Goal: Information Seeking & Learning: Learn about a topic

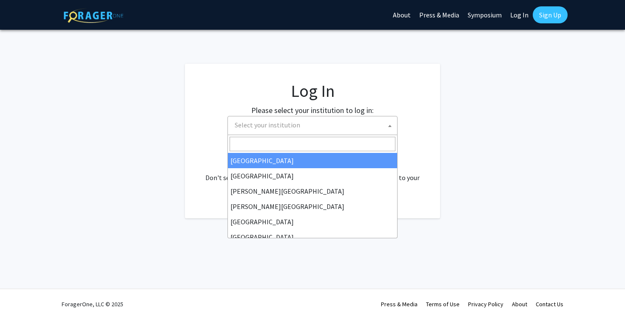
click at [255, 131] on span "Select your institution" at bounding box center [314, 125] width 166 height 17
select select "34"
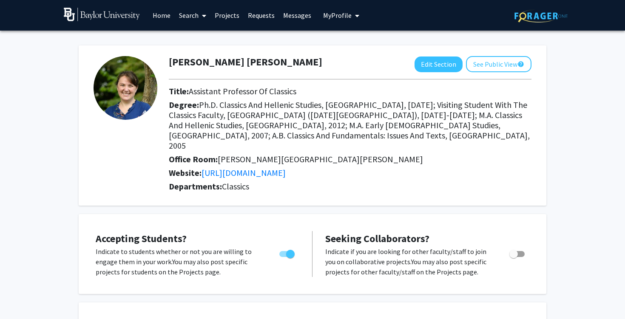
click at [225, 13] on link "Projects" at bounding box center [226, 15] width 33 height 30
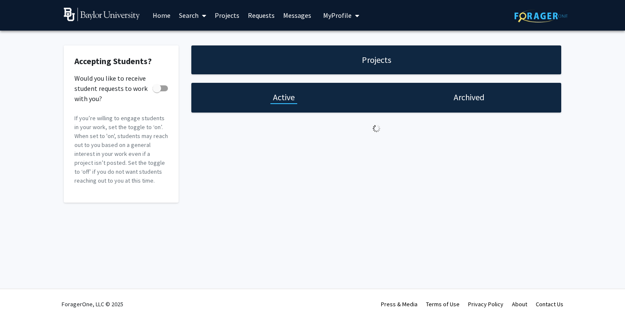
checkbox input "true"
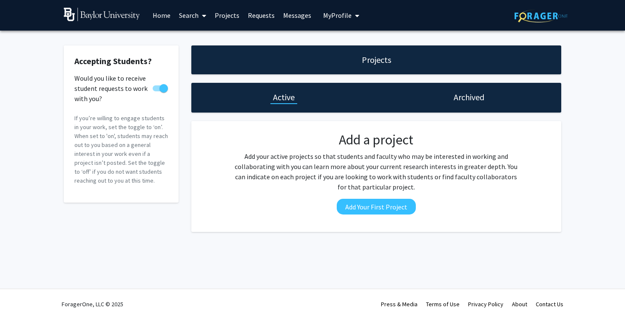
click at [191, 17] on link "Search" at bounding box center [193, 15] width 36 height 30
click at [192, 38] on span "Faculty/Staff" at bounding box center [206, 39] width 63 height 17
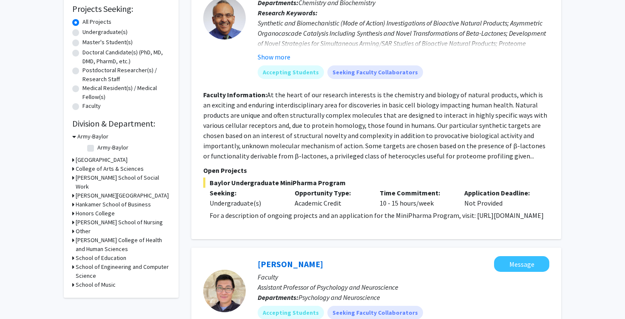
scroll to position [144, 0]
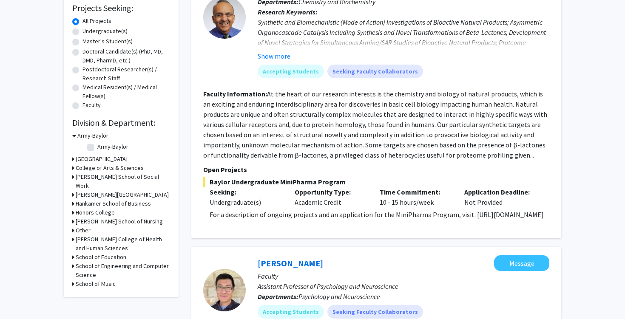
click at [83, 169] on h3 "College of Arts & Sciences" at bounding box center [110, 168] width 68 height 9
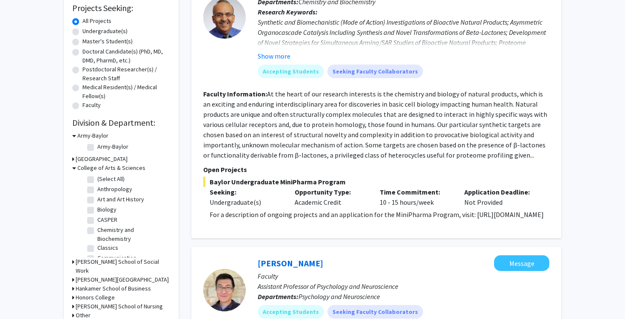
click at [97, 182] on label "(Select All)" at bounding box center [110, 179] width 27 height 9
click at [97, 180] on input "(Select All)" at bounding box center [100, 178] width 6 height 6
checkbox input "true"
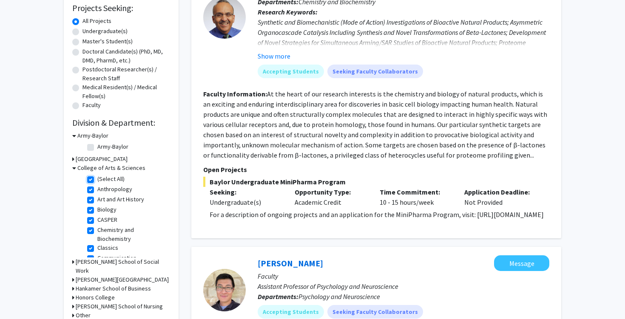
checkbox input "true"
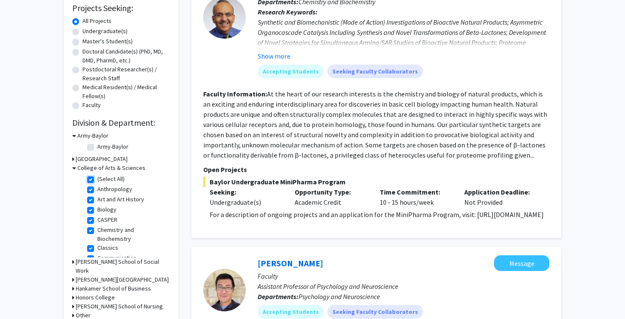
checkbox input "true"
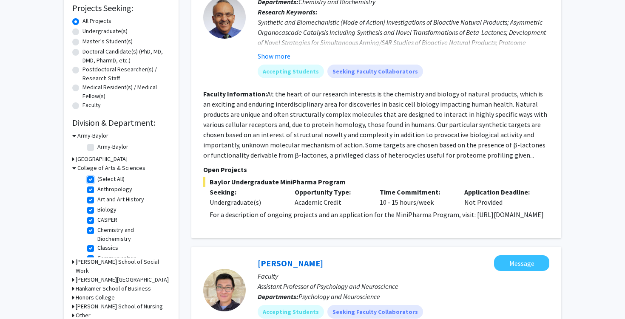
checkbox input "true"
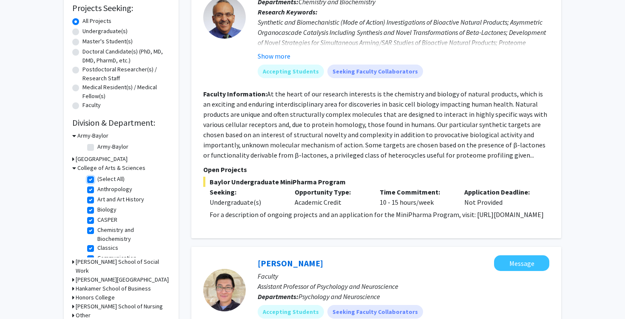
checkbox input "true"
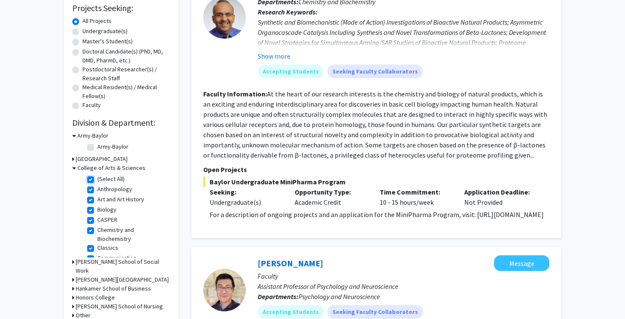
checkbox input "true"
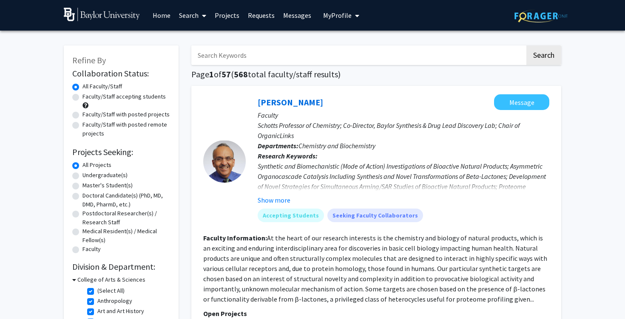
click at [82, 98] on label "Faculty/Staff accepting students" at bounding box center [123, 96] width 83 height 9
click at [82, 98] on input "Faculty/Staff accepting students" at bounding box center [85, 95] width 6 height 6
radio input "true"
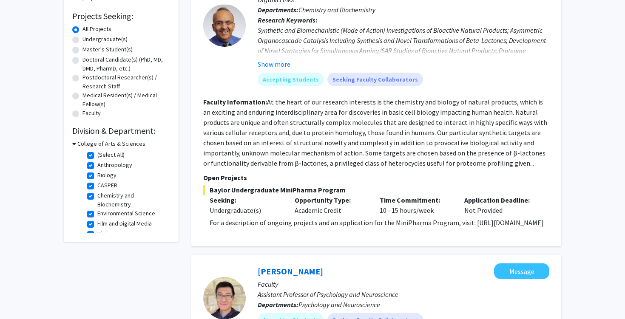
scroll to position [139, 0]
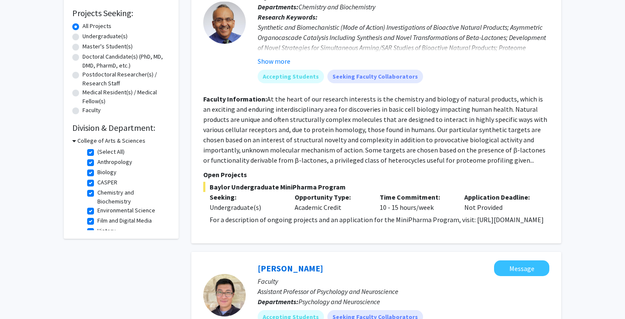
click at [97, 152] on label "(Select All)" at bounding box center [110, 152] width 27 height 9
click at [97, 152] on input "(Select All)" at bounding box center [100, 151] width 6 height 6
checkbox input "false"
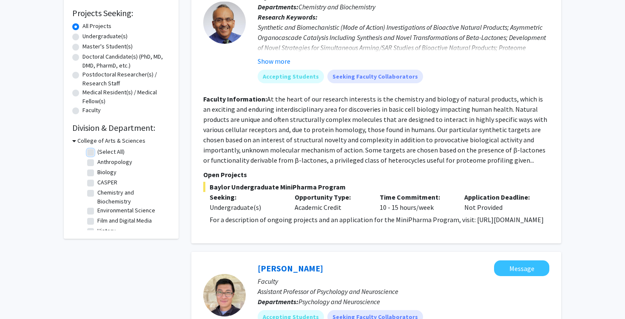
checkbox input "false"
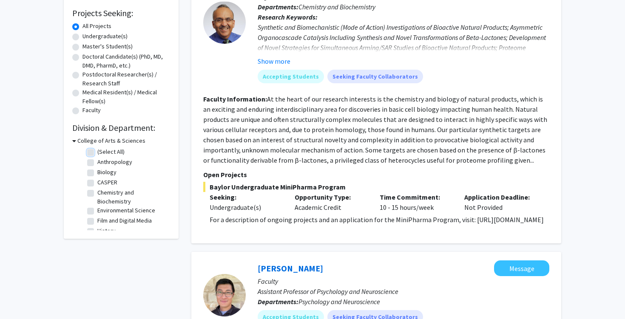
checkbox input "false"
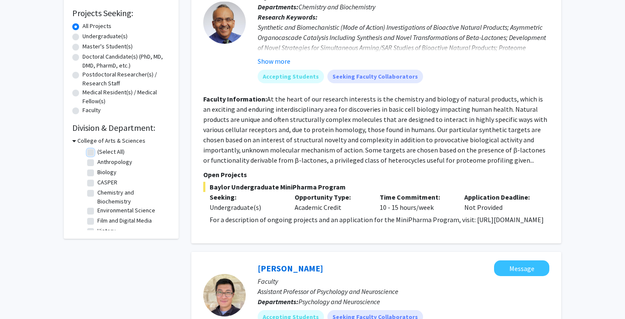
checkbox input "false"
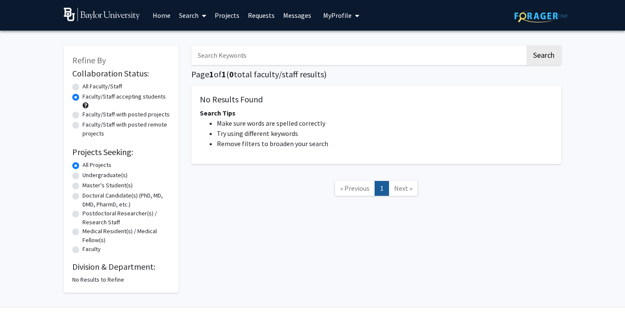
scroll to position [18, 0]
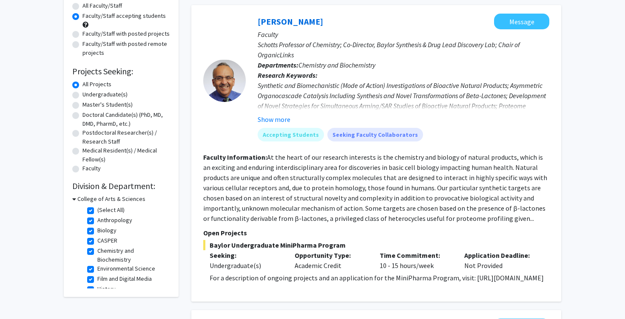
scroll to position [86, 0]
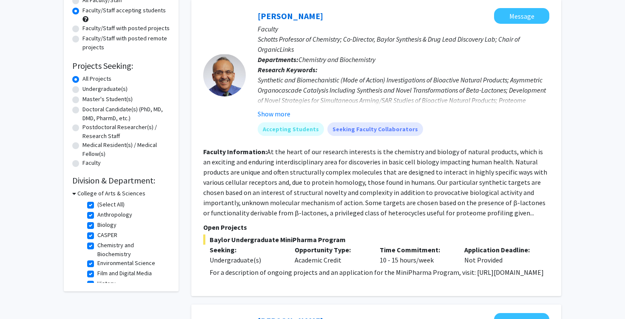
click at [97, 205] on label "(Select All)" at bounding box center [110, 204] width 27 height 9
click at [97, 205] on input "(Select All)" at bounding box center [100, 203] width 6 height 6
checkbox input "false"
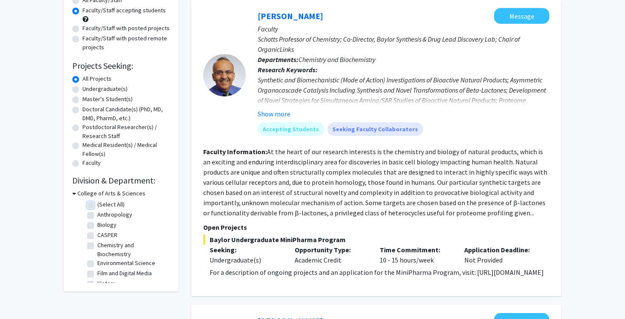
checkbox input "false"
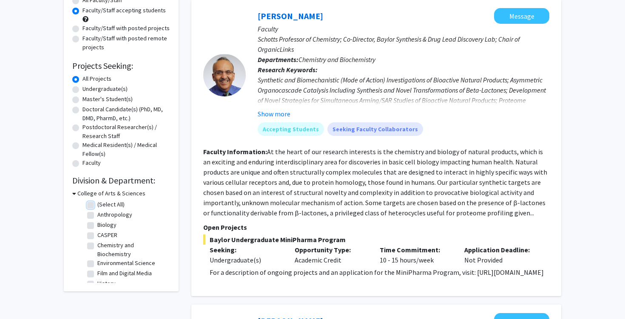
checkbox input "false"
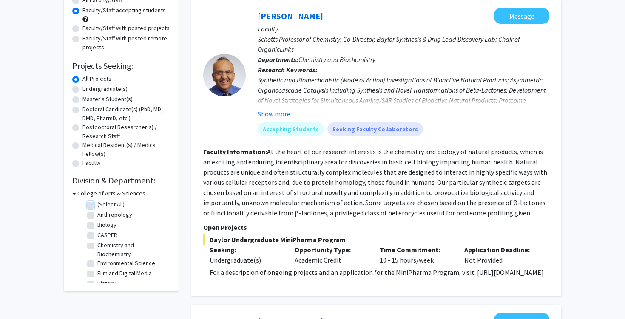
checkbox input "false"
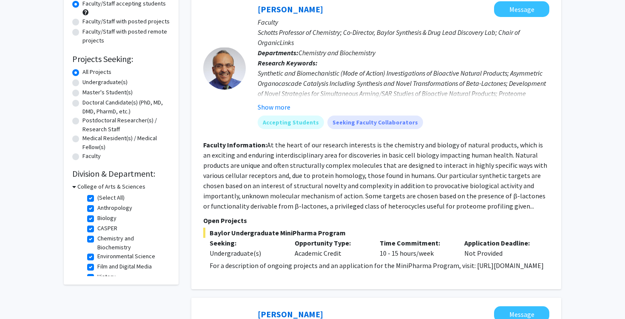
scroll to position [102, 0]
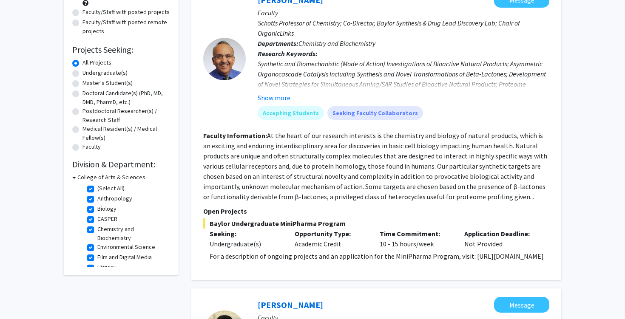
click at [109, 263] on label "History" at bounding box center [106, 267] width 18 height 9
click at [103, 263] on input "History" at bounding box center [100, 266] width 6 height 6
checkbox input "false"
checkbox input "true"
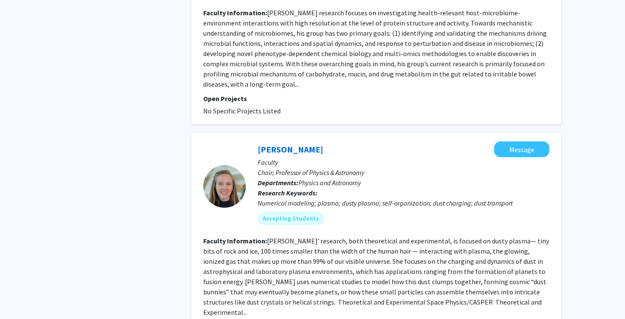
scroll to position [1119, 0]
